Goal: Transaction & Acquisition: Purchase product/service

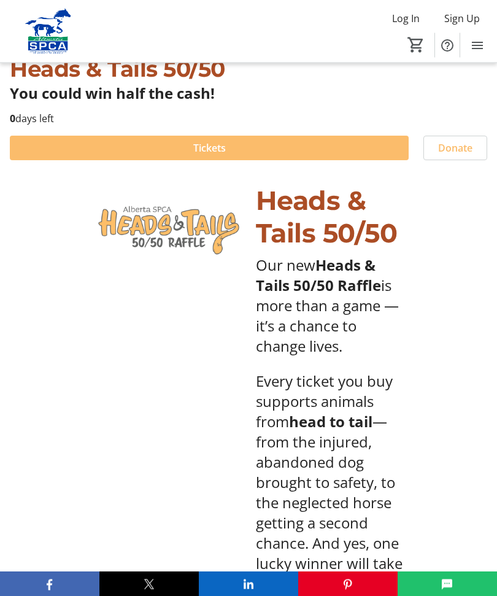
scroll to position [343, 0]
click at [264, 150] on span at bounding box center [209, 147] width 399 height 29
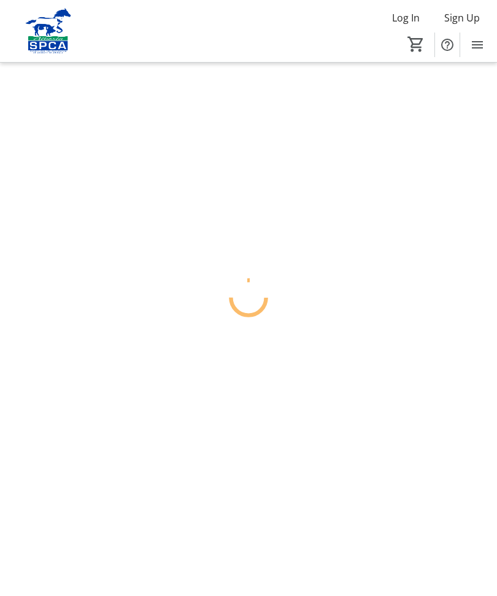
scroll to position [1, 0]
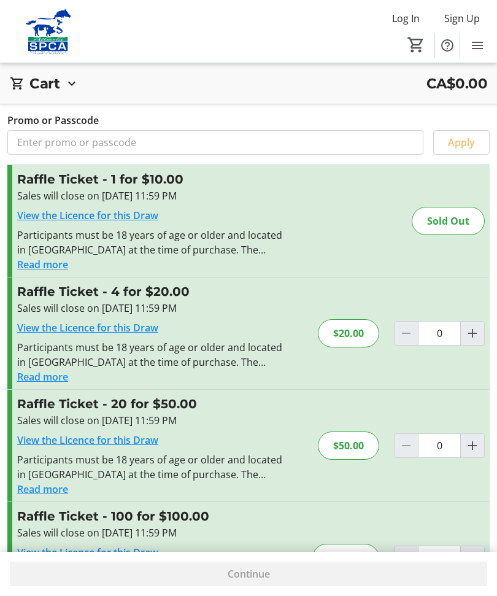
click at [474, 332] on mat-icon "Increment by one" at bounding box center [472, 333] width 15 height 15
type input "1"
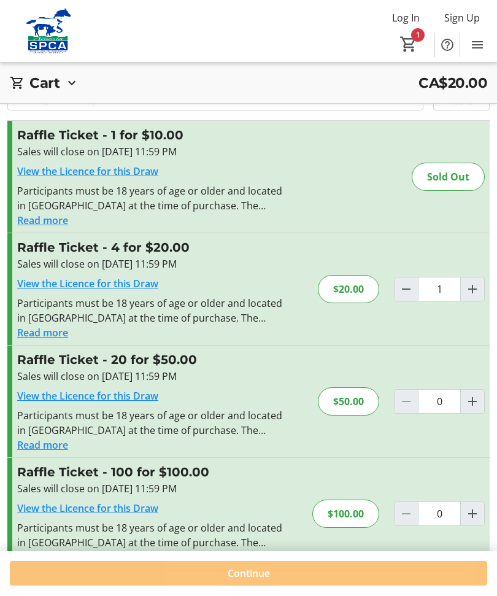
click at [338, 589] on span at bounding box center [248, 573] width 477 height 29
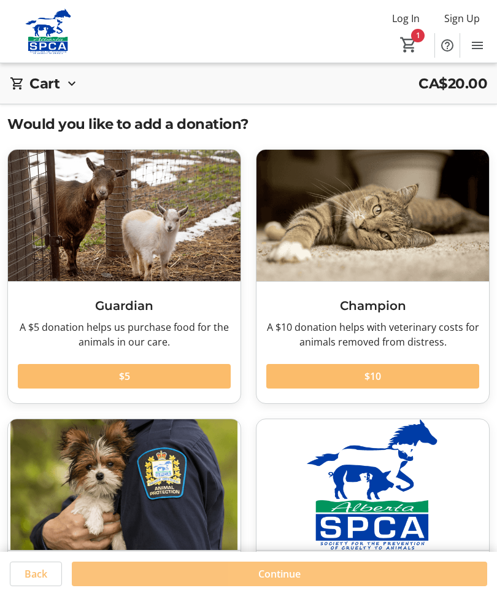
click at [336, 589] on span at bounding box center [279, 573] width 415 height 29
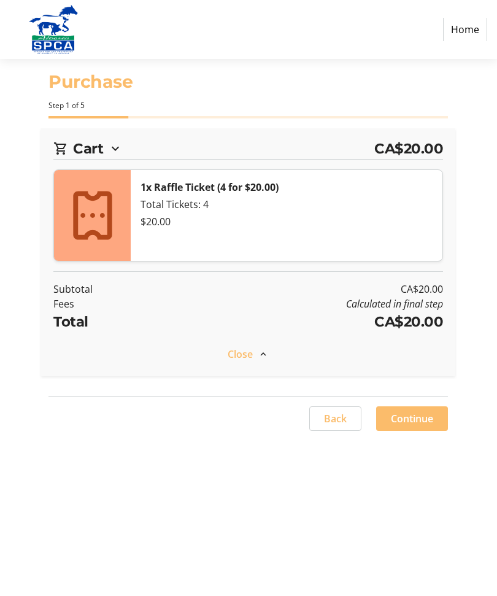
select select "CA"
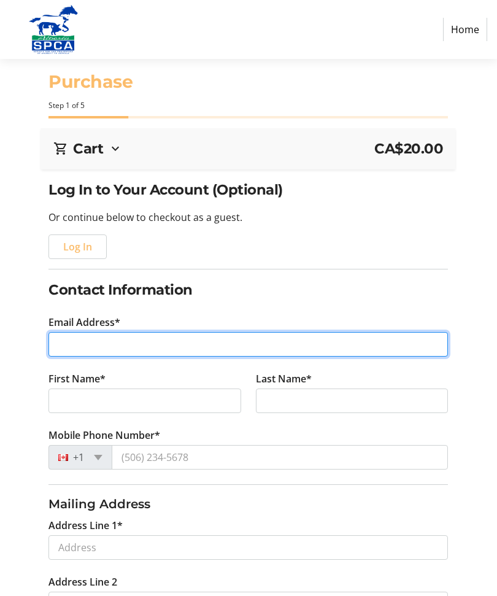
click at [183, 344] on input "Email Address*" at bounding box center [248, 344] width 400 height 25
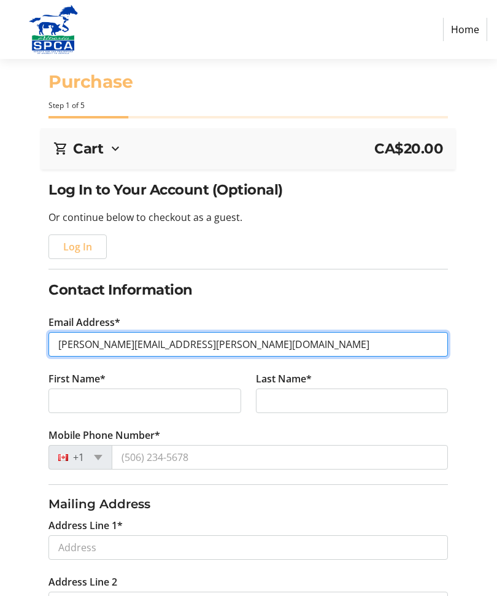
type input "[PERSON_NAME][EMAIL_ADDRESS][PERSON_NAME][DOMAIN_NAME]"
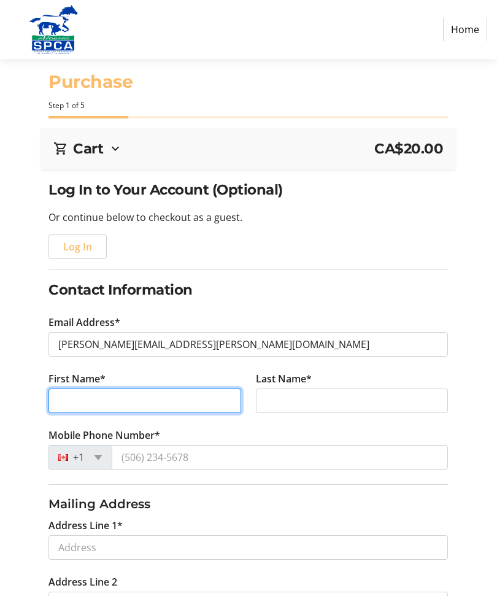
click at [199, 400] on input "First Name*" at bounding box center [144, 400] width 193 height 25
type input "[PERSON_NAME]"
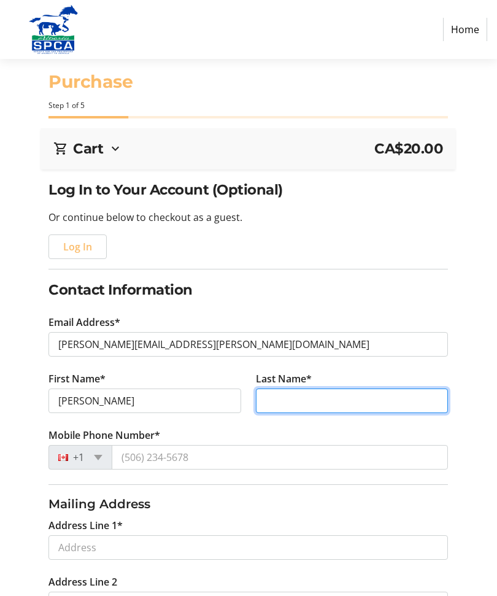
click at [349, 403] on input "Last Name*" at bounding box center [352, 400] width 193 height 25
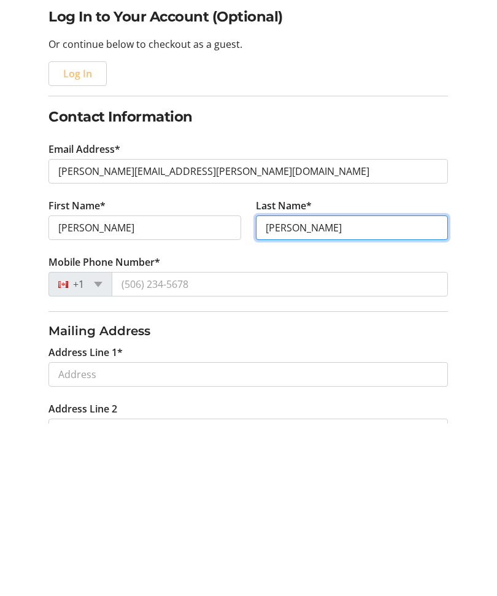
type input "[PERSON_NAME]"
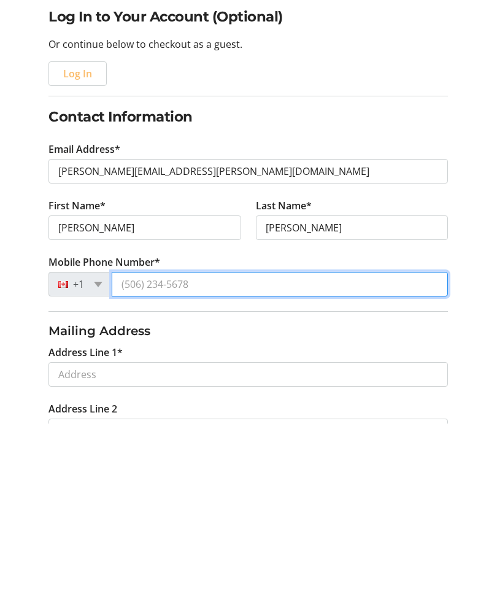
click at [249, 445] on input "Mobile Phone Number*" at bounding box center [280, 457] width 336 height 25
type input "[PHONE_NUMBER]"
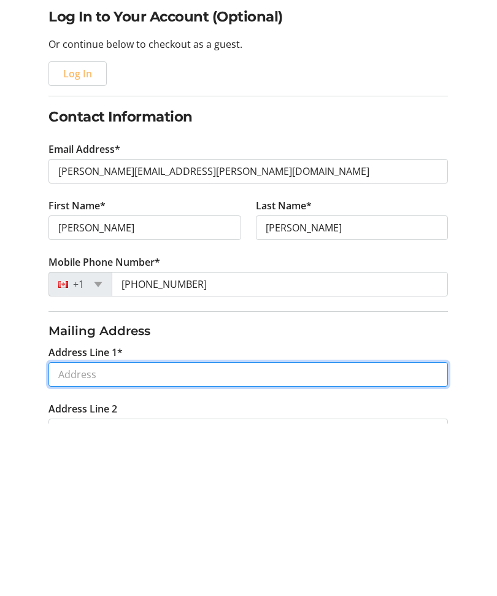
click at [159, 535] on input "Address Line 1*" at bounding box center [248, 547] width 400 height 25
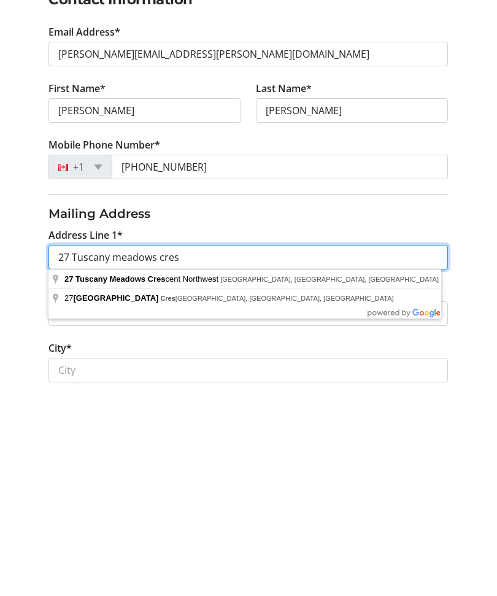
scroll to position [104, 0]
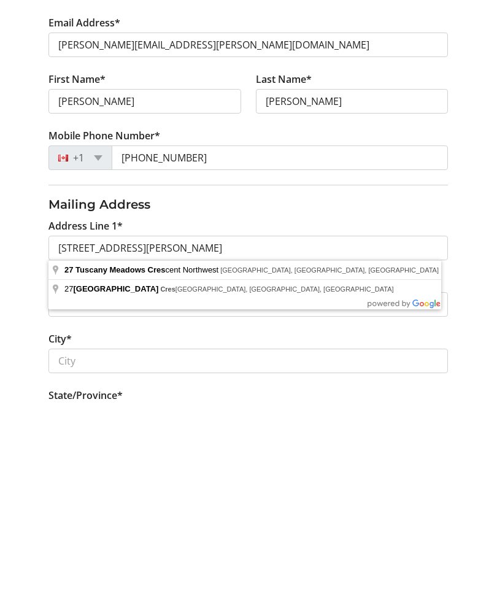
type input "[STREET_ADDRESS][PERSON_NAME]"
type input "[GEOGRAPHIC_DATA]"
select select "AB"
type input "T3L 2T9"
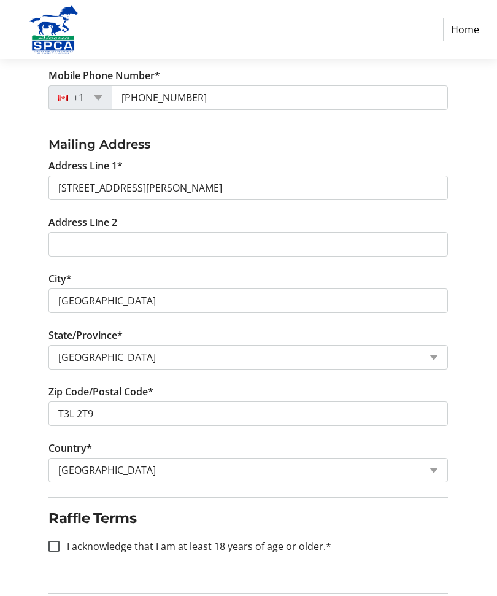
scroll to position [359, 0]
click at [61, 548] on div at bounding box center [53, 546] width 29 height 29
checkbox input "true"
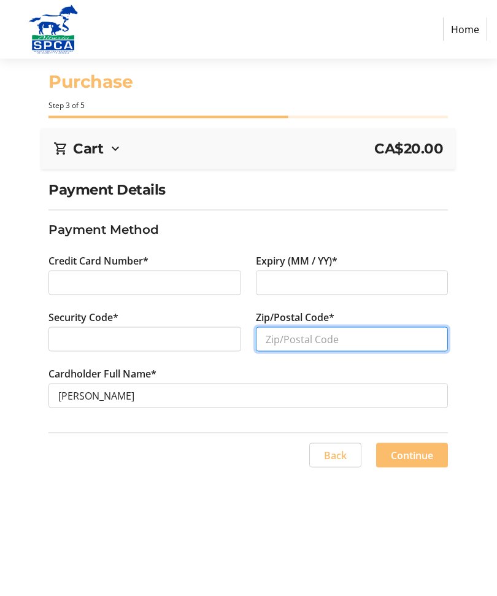
click at [340, 339] on input "Zip/Postal Code*" at bounding box center [352, 339] width 193 height 25
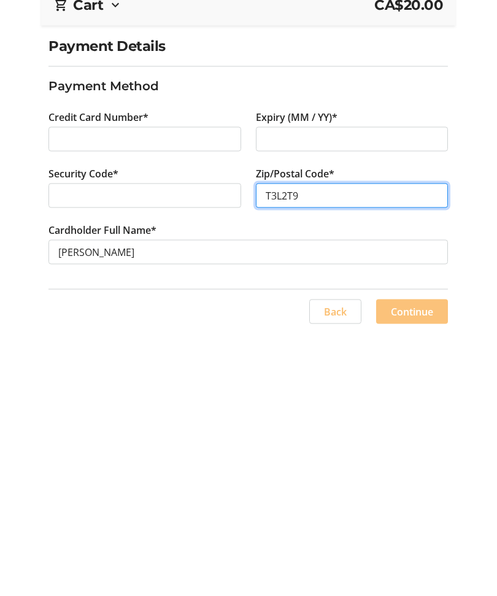
type input "T3L2T9"
click at [426, 448] on span "Continue" at bounding box center [412, 455] width 42 height 15
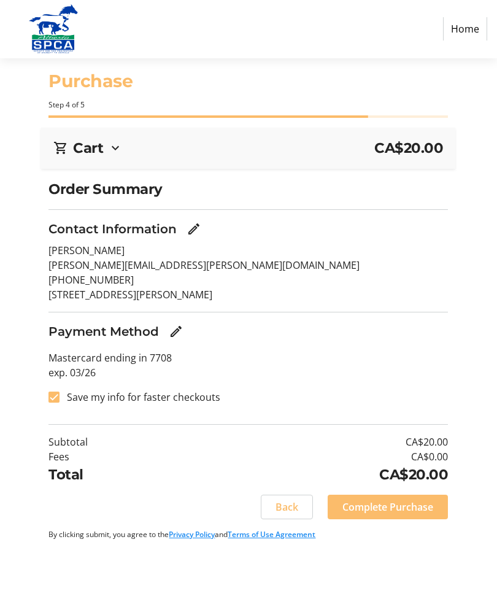
click at [413, 502] on span "Complete Purchase" at bounding box center [387, 507] width 91 height 15
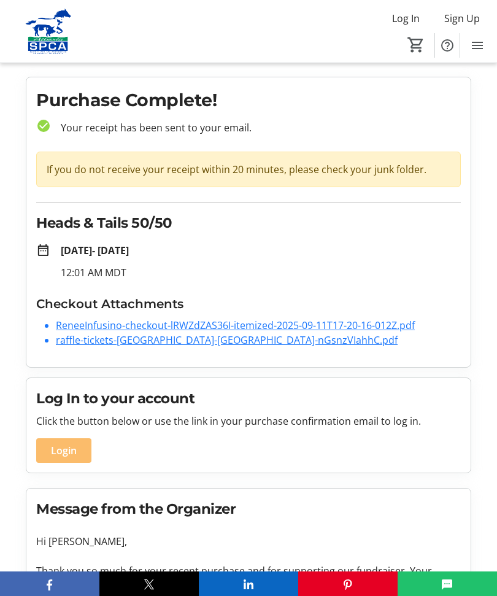
click at [240, 344] on link "raffle-tickets-[GEOGRAPHIC_DATA]-[GEOGRAPHIC_DATA]-nGsnzVIahhC.pdf" at bounding box center [227, 340] width 342 height 14
